Goal: Information Seeking & Learning: Learn about a topic

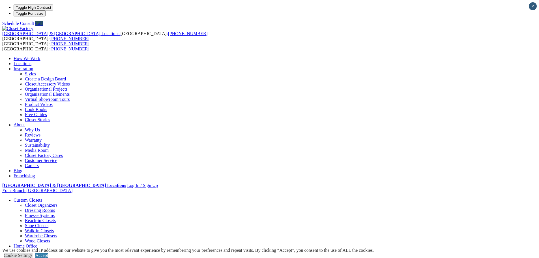
click at [31, 61] on link "Locations" at bounding box center [23, 63] width 18 height 5
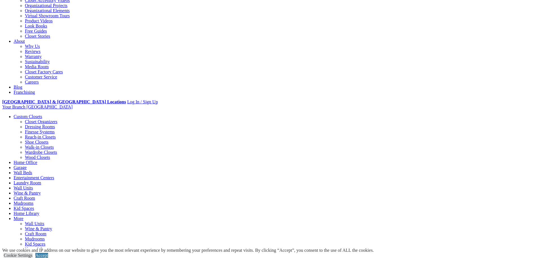
scroll to position [142, 0]
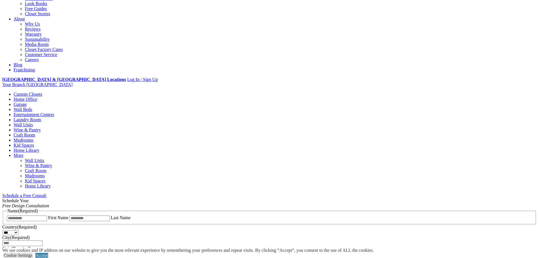
click at [27, 102] on link "Garage" at bounding box center [20, 104] width 13 height 5
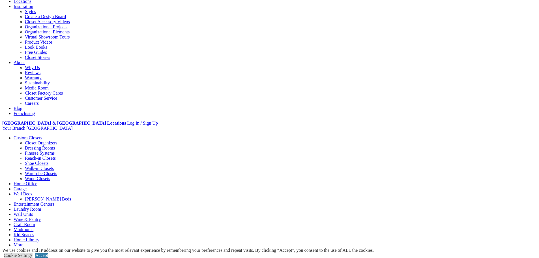
scroll to position [142, 0]
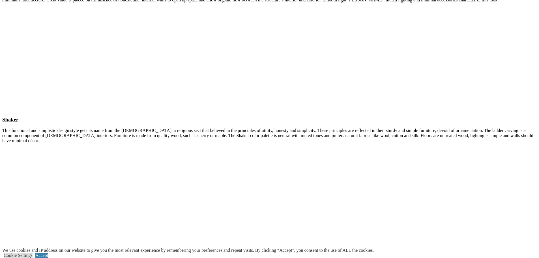
scroll to position [2860, 0]
